Goal: Check status: Check status

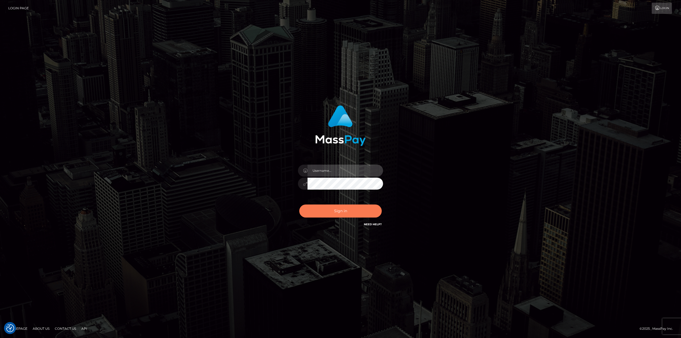
type input "Dikla Silver"
click at [350, 214] on button "Sign in" at bounding box center [340, 211] width 82 height 13
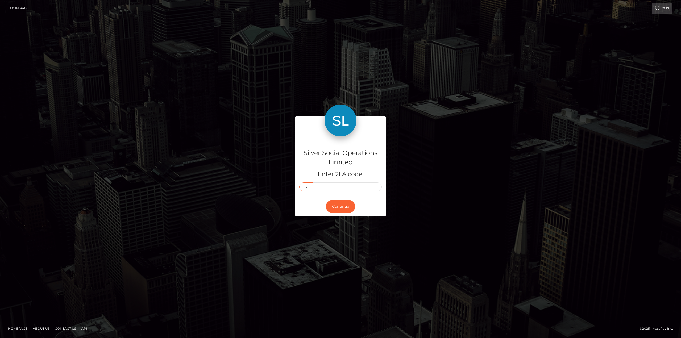
type input "0"
type input "8"
type input "6"
type input "8"
type input "7"
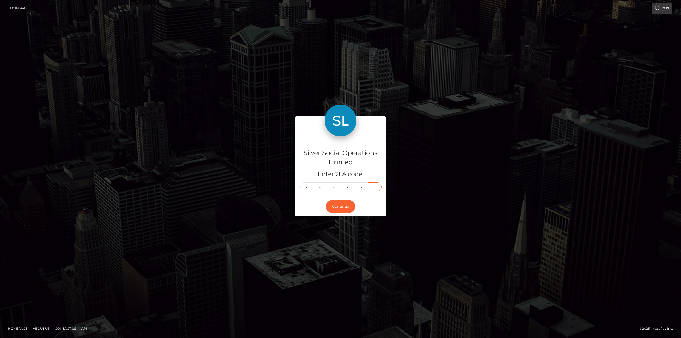
type input "9"
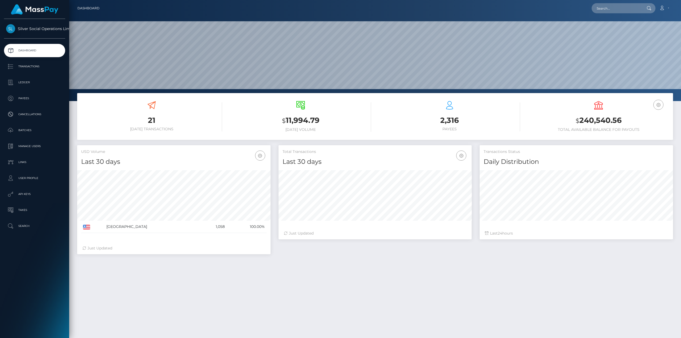
scroll to position [94, 193]
click at [615, 120] on h3 "$ 240,540.56" at bounding box center [598, 120] width 141 height 11
copy h3 "240,540.56"
